Goal: Communication & Community: Share content

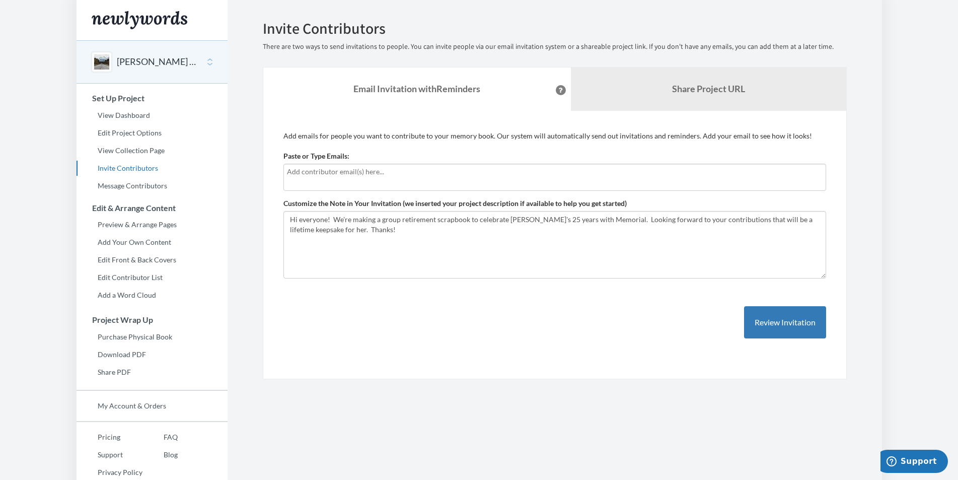
click at [481, 180] on div at bounding box center [554, 177] width 542 height 27
click at [708, 95] on link "Share Project URL" at bounding box center [708, 88] width 275 height 43
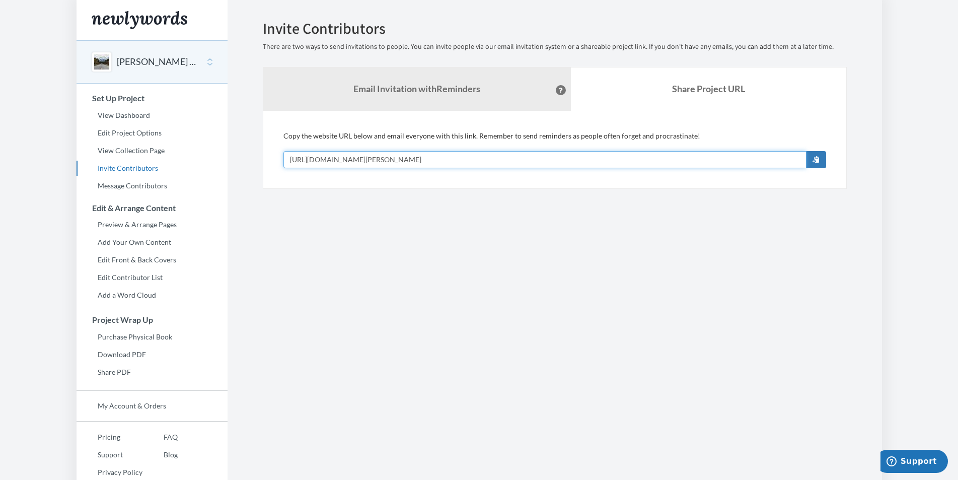
click at [488, 159] on input "[URL][DOMAIN_NAME][PERSON_NAME]" at bounding box center [544, 159] width 523 height 17
click at [127, 112] on link "View Dashboard" at bounding box center [151, 115] width 151 height 15
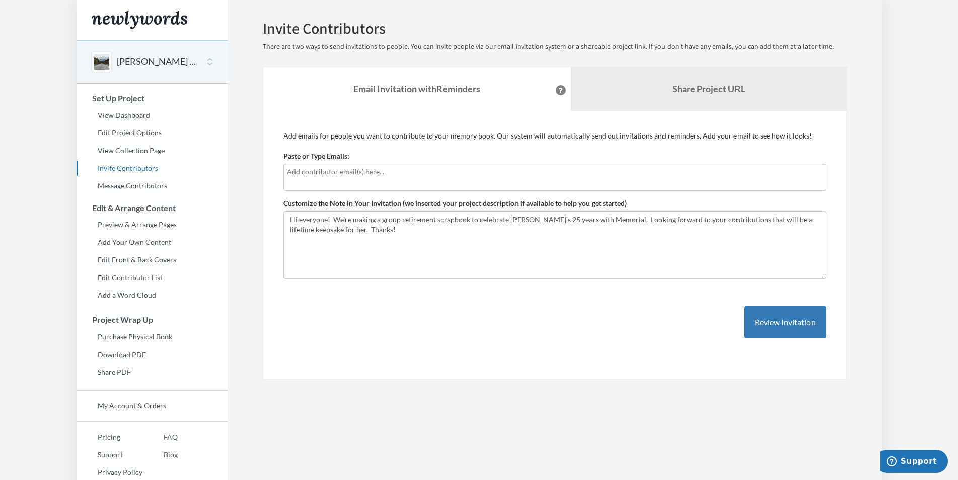
click at [419, 176] on input "text" at bounding box center [554, 171] width 535 height 11
type input "slewczak@mhs.net"
click at [778, 323] on button "Review Invitation" at bounding box center [785, 322] width 82 height 33
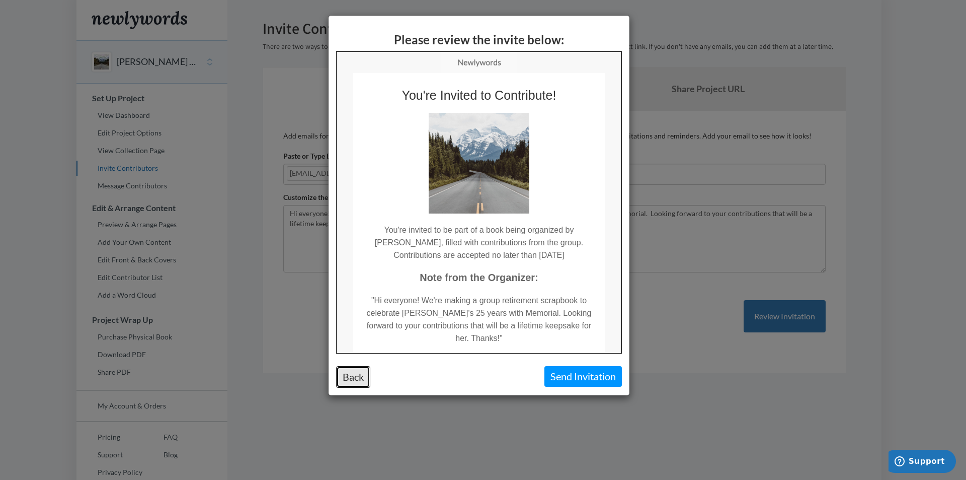
click at [355, 368] on button "Back" at bounding box center [353, 377] width 34 height 22
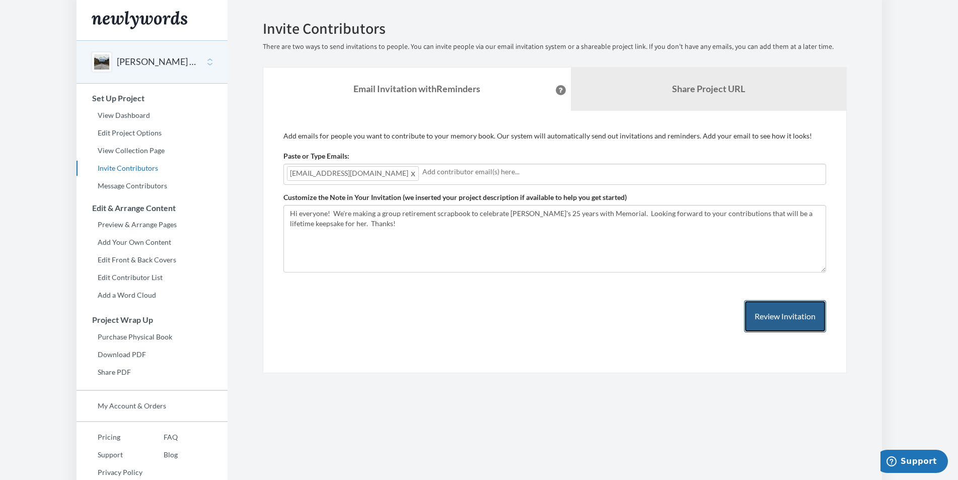
click at [774, 316] on button "Review Invitation" at bounding box center [785, 316] width 82 height 33
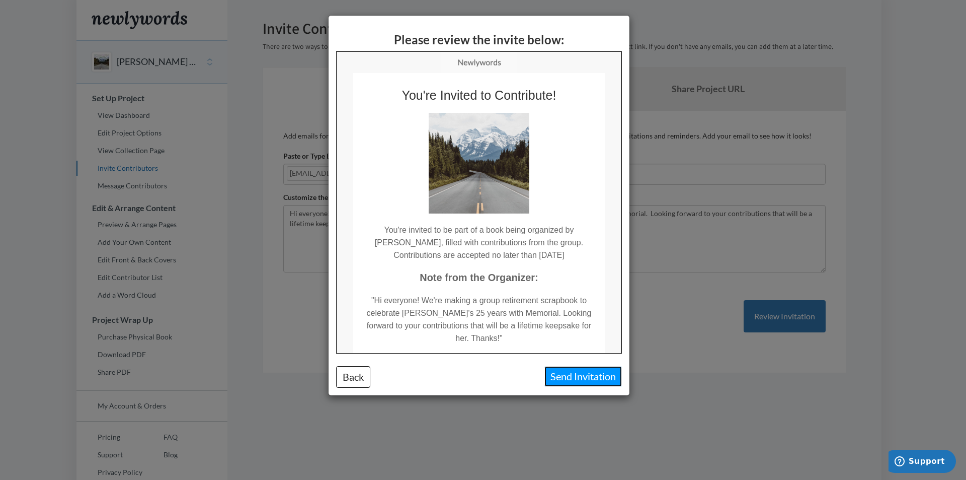
click at [610, 375] on button "Send Invitation" at bounding box center [583, 376] width 77 height 21
